Goal: Task Accomplishment & Management: Manage account settings

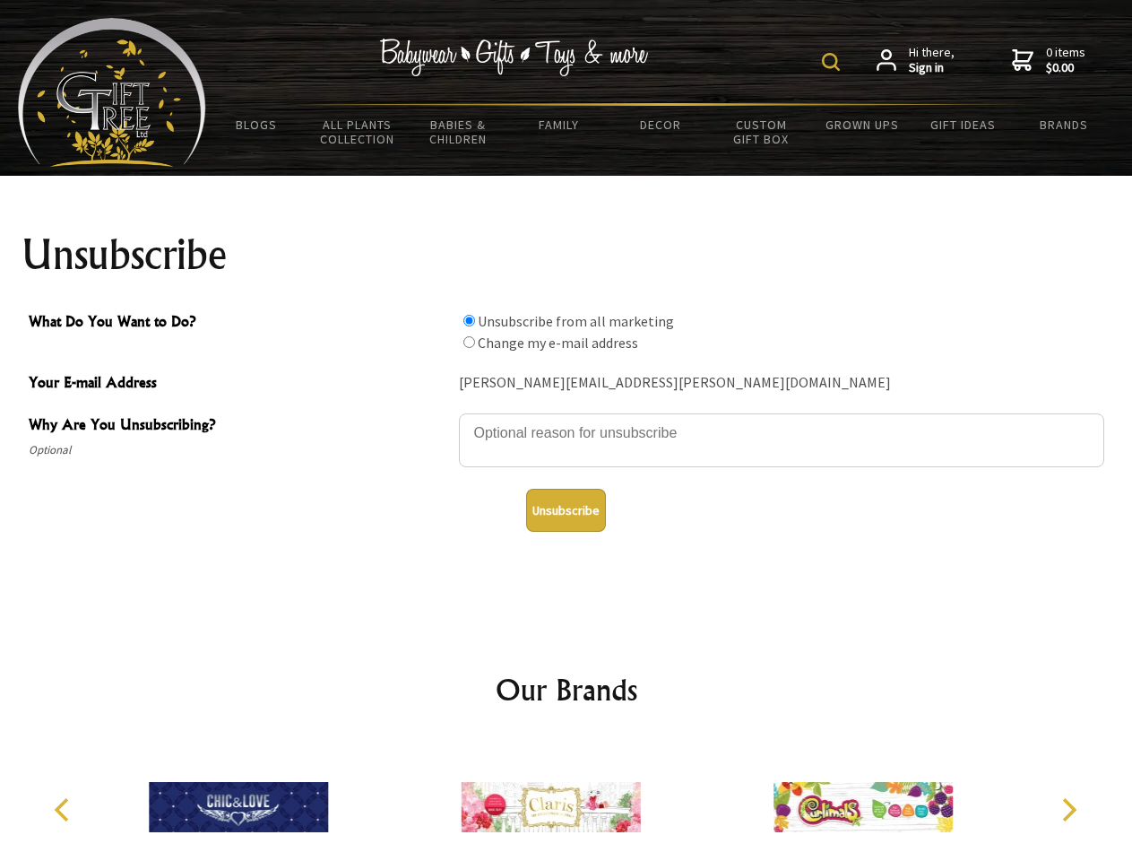
click at [834, 62] on img at bounding box center [831, 62] width 18 height 18
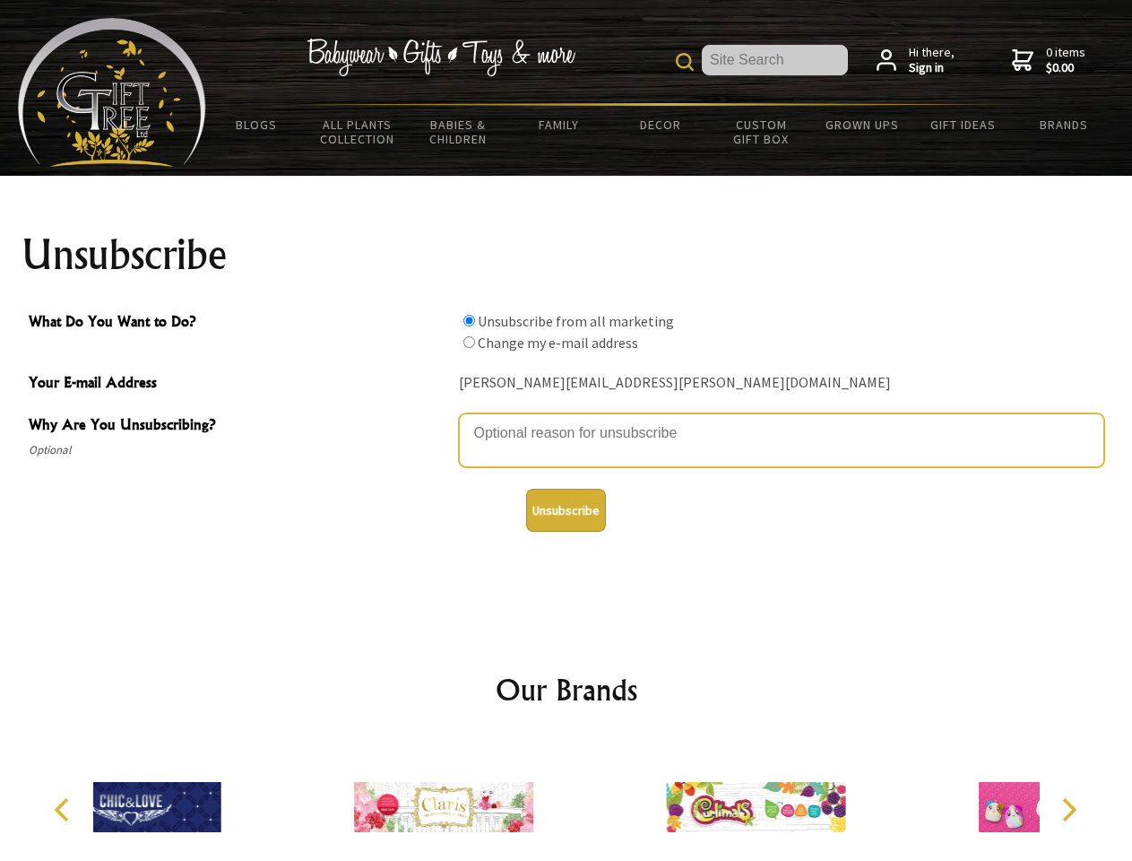
click at [567, 420] on textarea "Why Are You Unsubscribing?" at bounding box center [781, 440] width 645 height 54
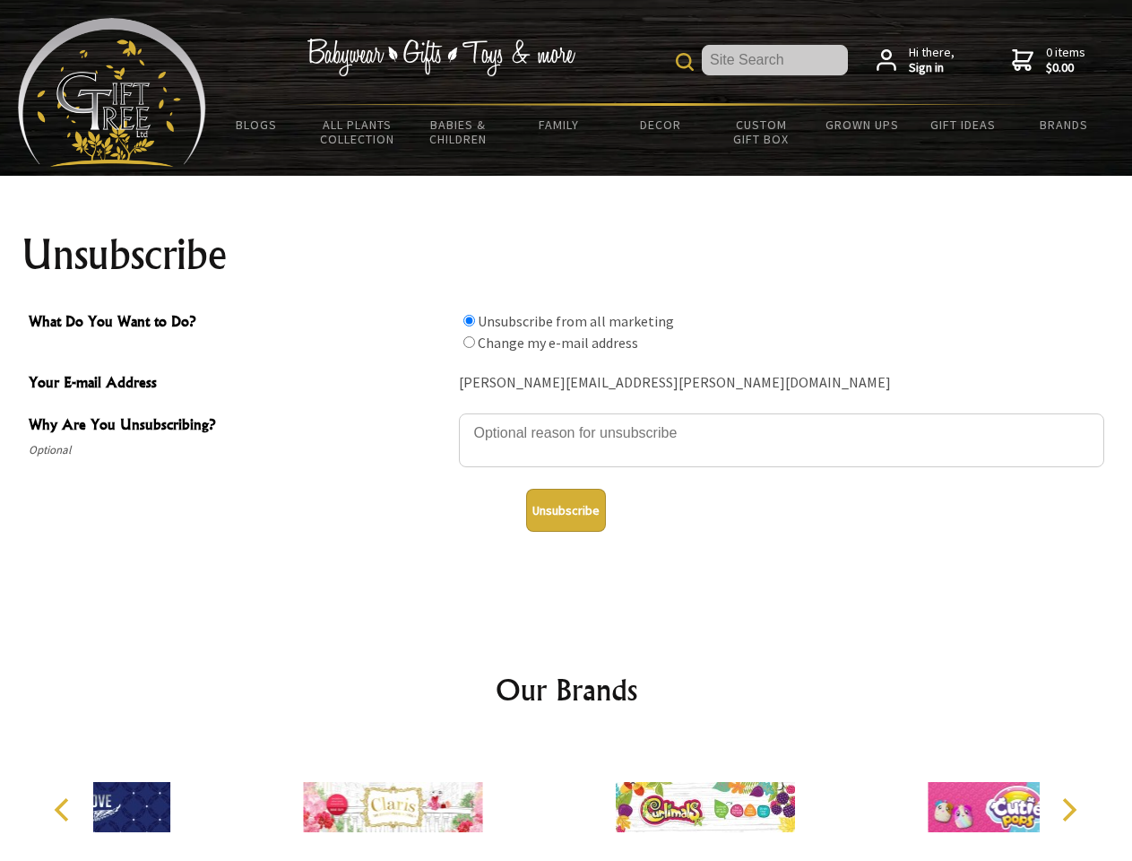
click at [469, 320] on input "What Do You Want to Do?" at bounding box center [469, 321] width 12 height 12
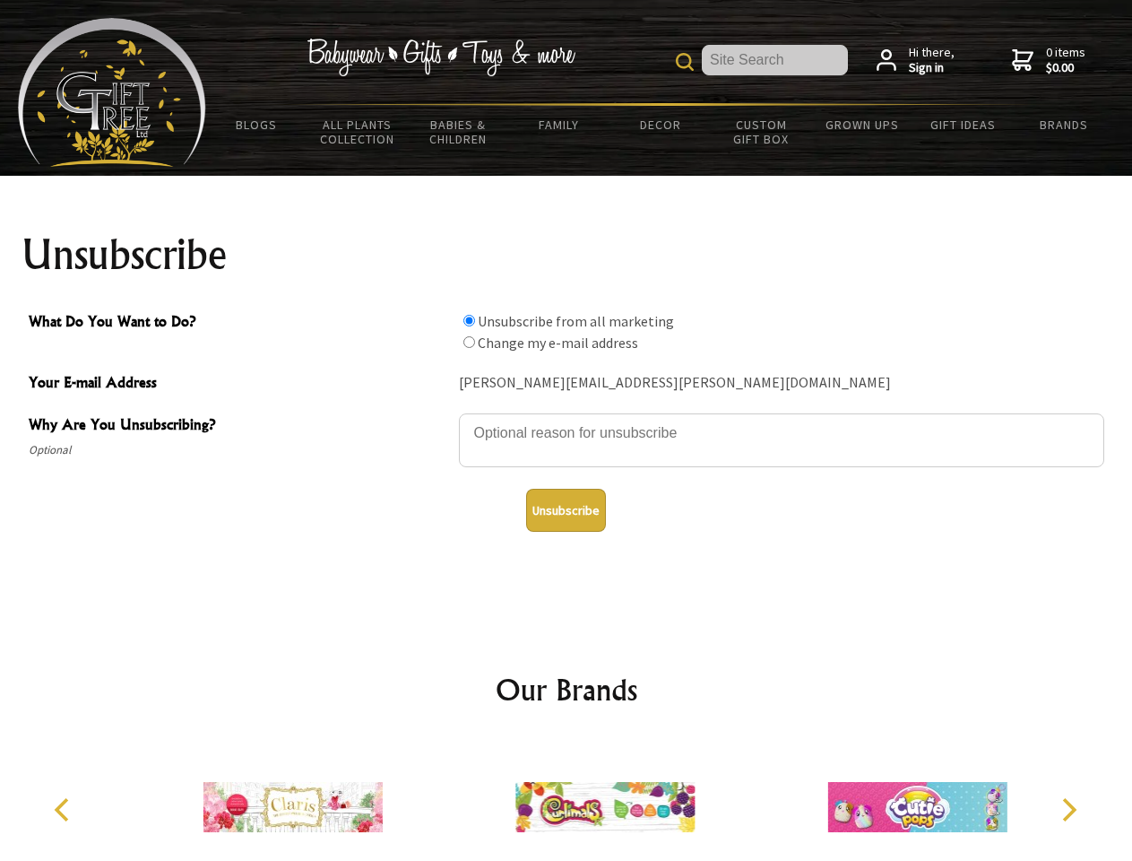
click at [469, 342] on input "What Do You Want to Do?" at bounding box center [469, 342] width 12 height 12
radio input "true"
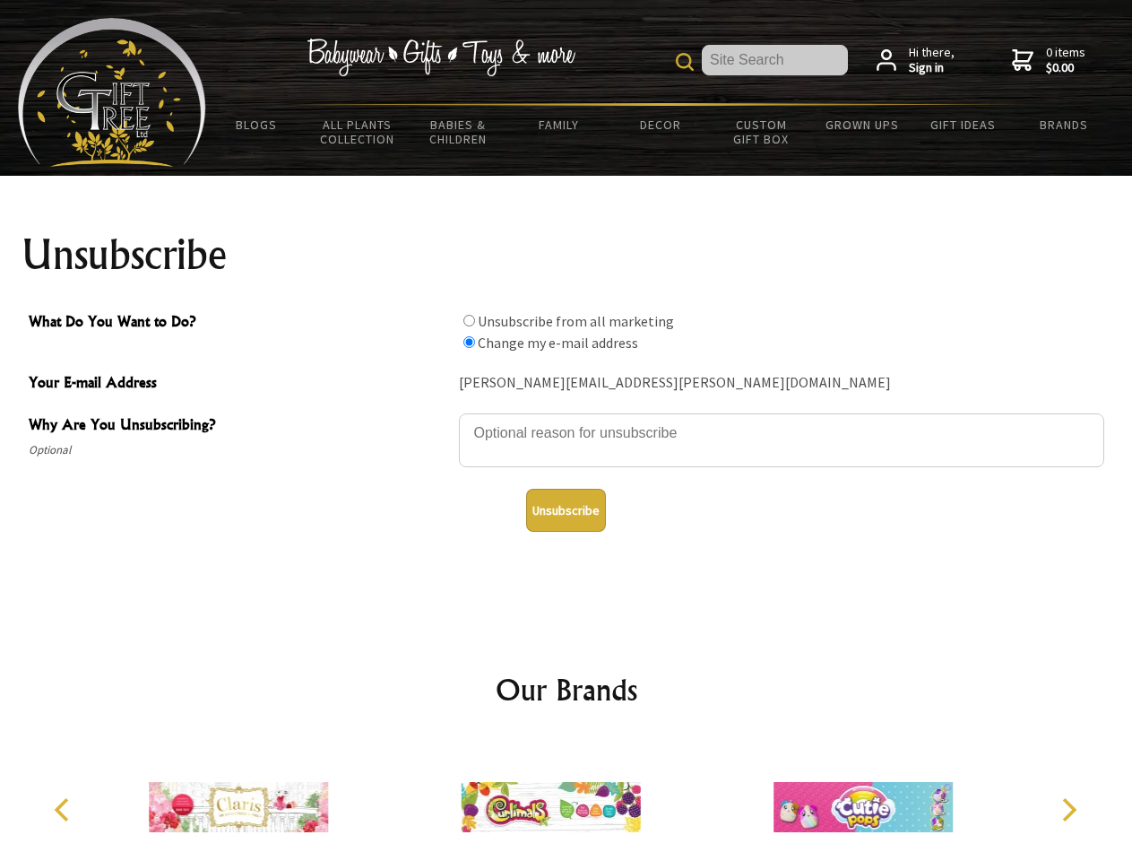
click at [566, 510] on button "Unsubscribe" at bounding box center [566, 510] width 80 height 43
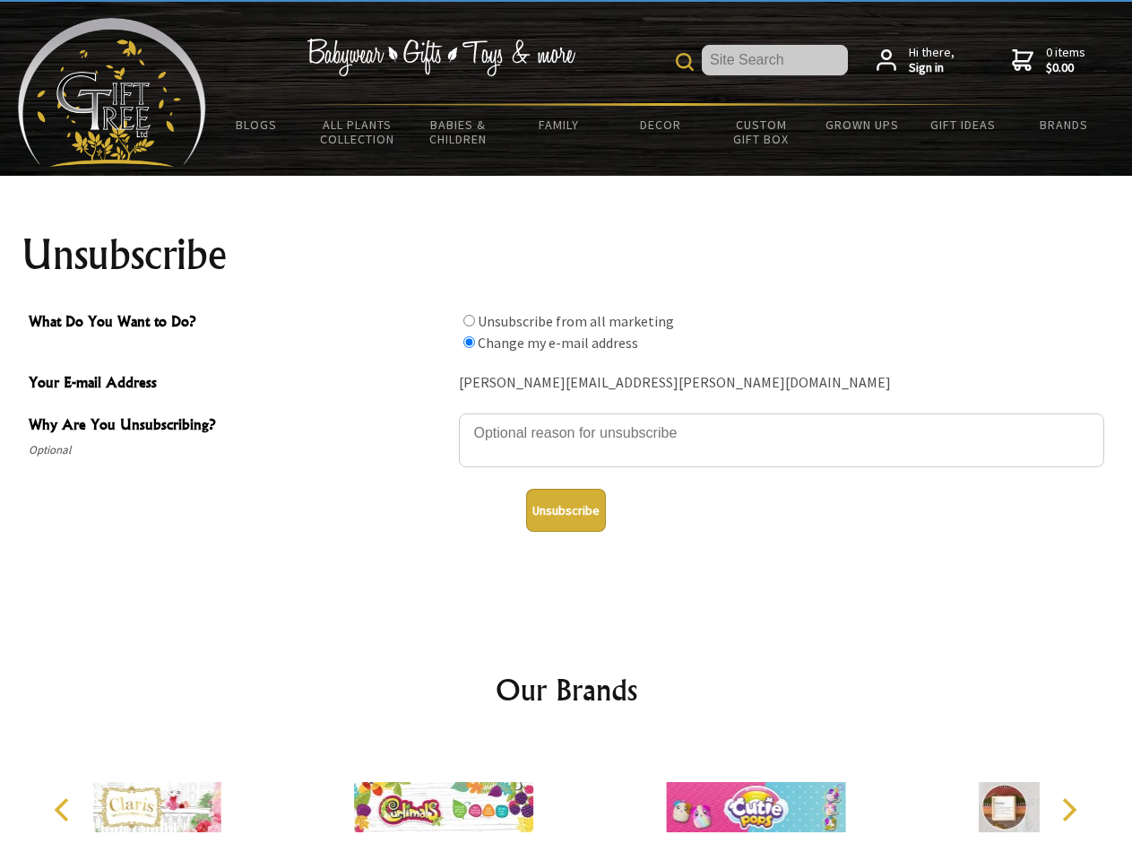
click at [65, 810] on icon "Previous" at bounding box center [63, 809] width 23 height 23
click at [1069, 810] on icon "Next" at bounding box center [1067, 809] width 23 height 23
